Goal: Transaction & Acquisition: Purchase product/service

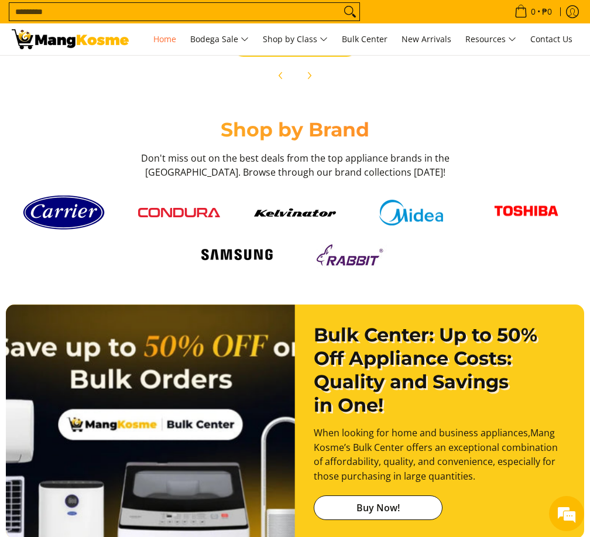
scroll to position [0, 375]
click at [190, 213] on img at bounding box center [179, 212] width 82 height 9
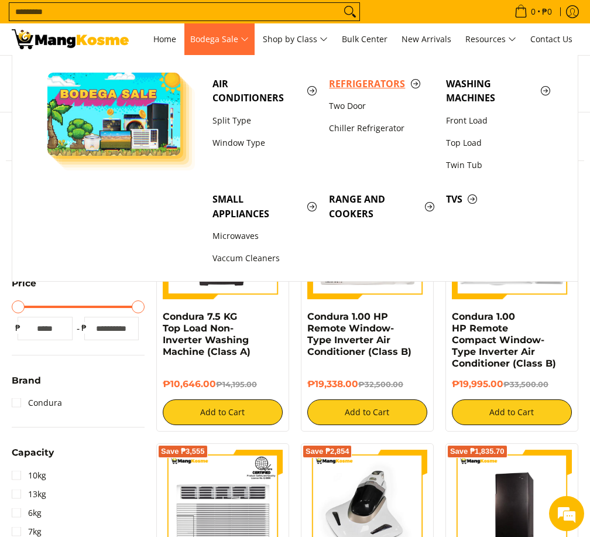
click at [358, 85] on span "Refrigerators" at bounding box center [381, 84] width 105 height 15
